Goal: Transaction & Acquisition: Book appointment/travel/reservation

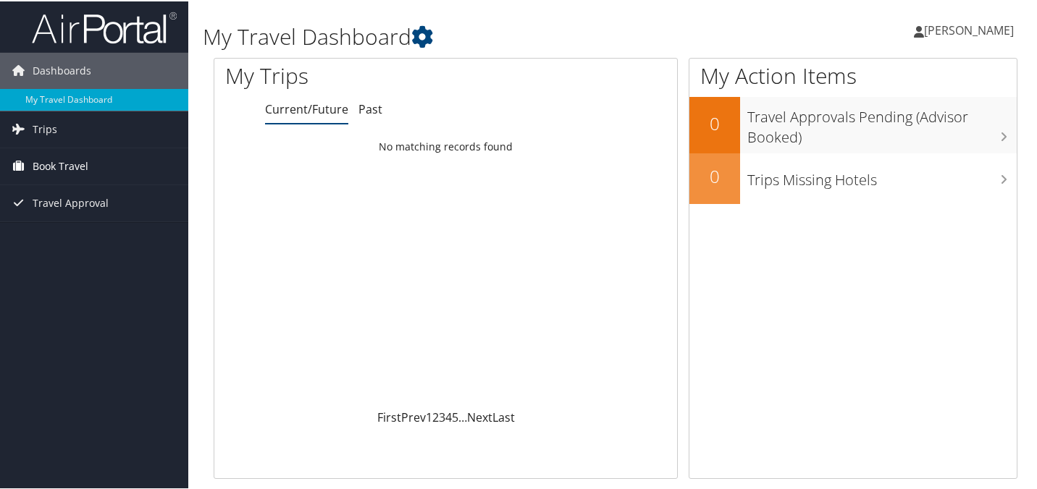
click at [100, 165] on link "Book Travel" at bounding box center [94, 165] width 188 height 36
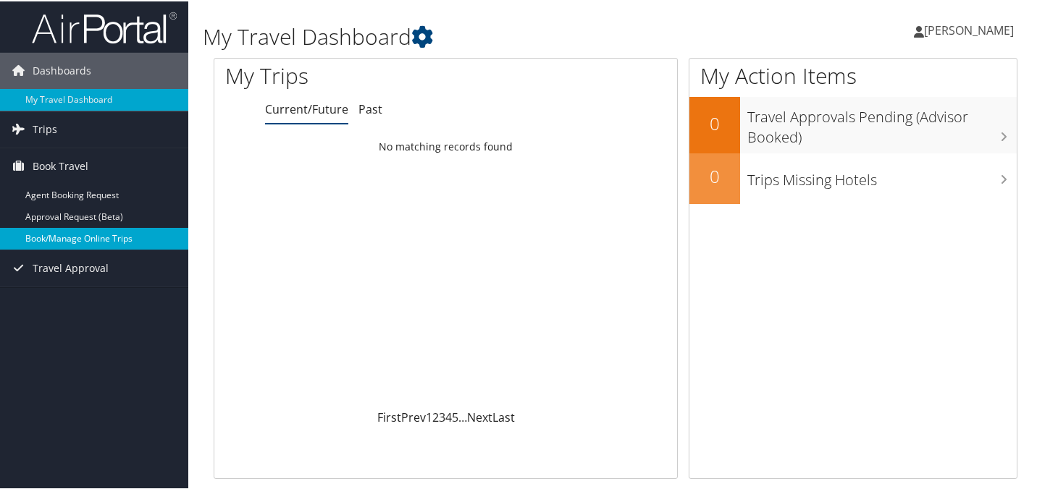
click at [86, 232] on link "Book/Manage Online Trips" at bounding box center [94, 238] width 188 height 22
click at [120, 243] on link "Book/Manage Online Trips" at bounding box center [94, 238] width 188 height 22
click at [99, 241] on link "Book/Manage Online Trips" at bounding box center [94, 238] width 188 height 22
